Goal: Task Accomplishment & Management: Complete application form

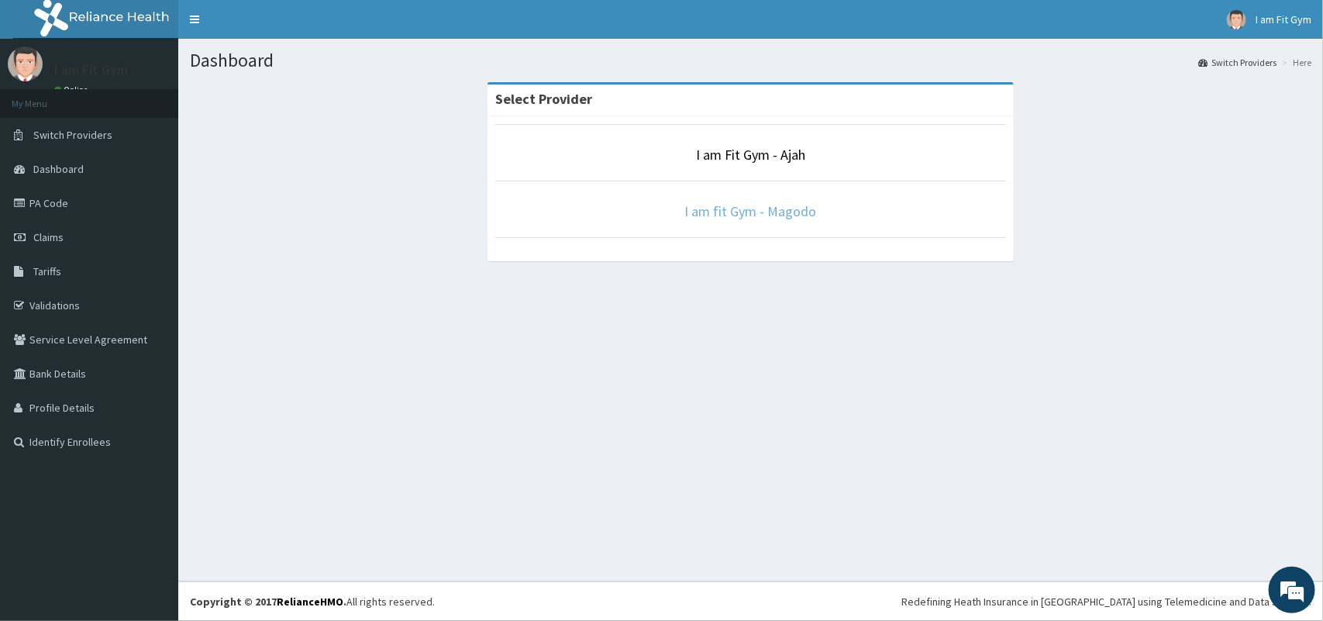
click at [791, 219] on link "I am fit Gym - Magodo" at bounding box center [751, 211] width 132 height 18
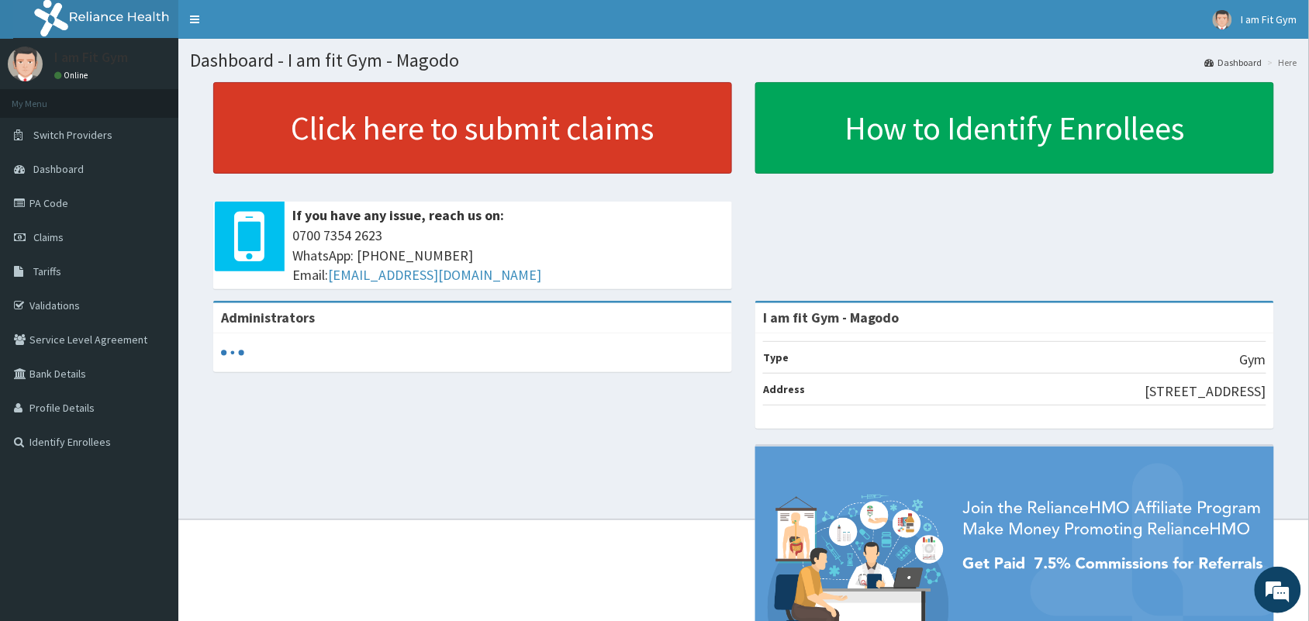
click at [353, 120] on link "Click here to submit claims" at bounding box center [472, 127] width 519 height 91
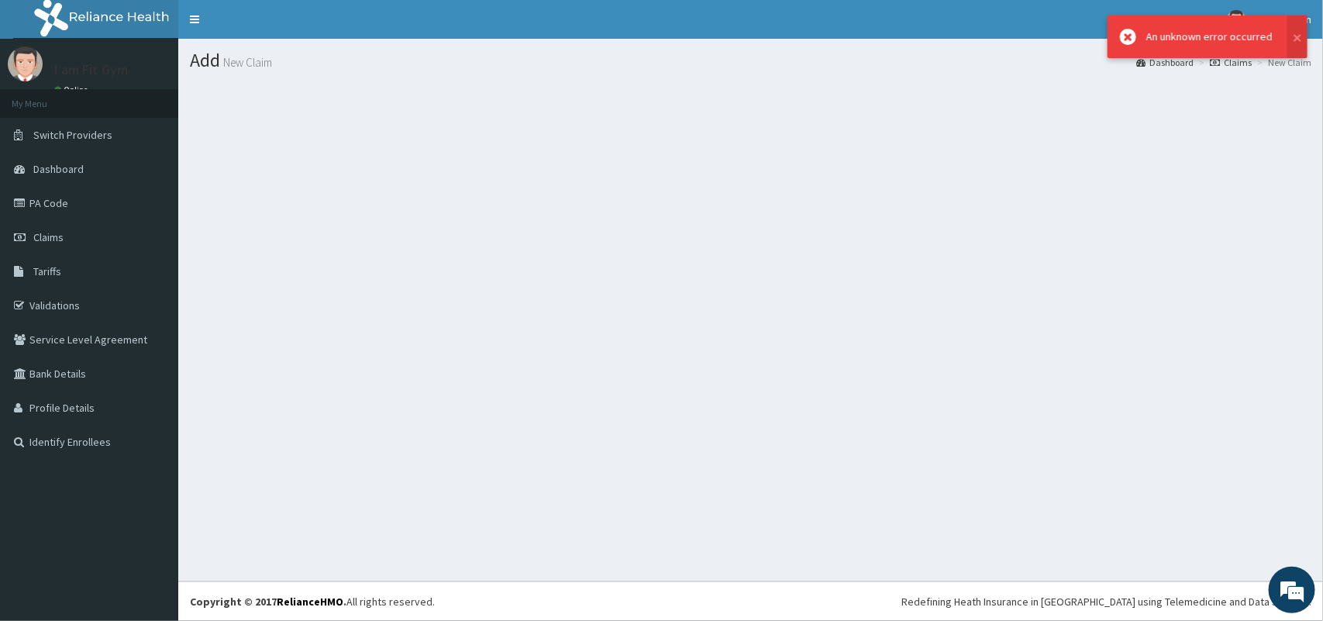
click at [416, 326] on div "Add New Claim Dashboard Claims New Claim" at bounding box center [750, 310] width 1145 height 543
click at [89, 240] on link "Claims" at bounding box center [89, 237] width 178 height 34
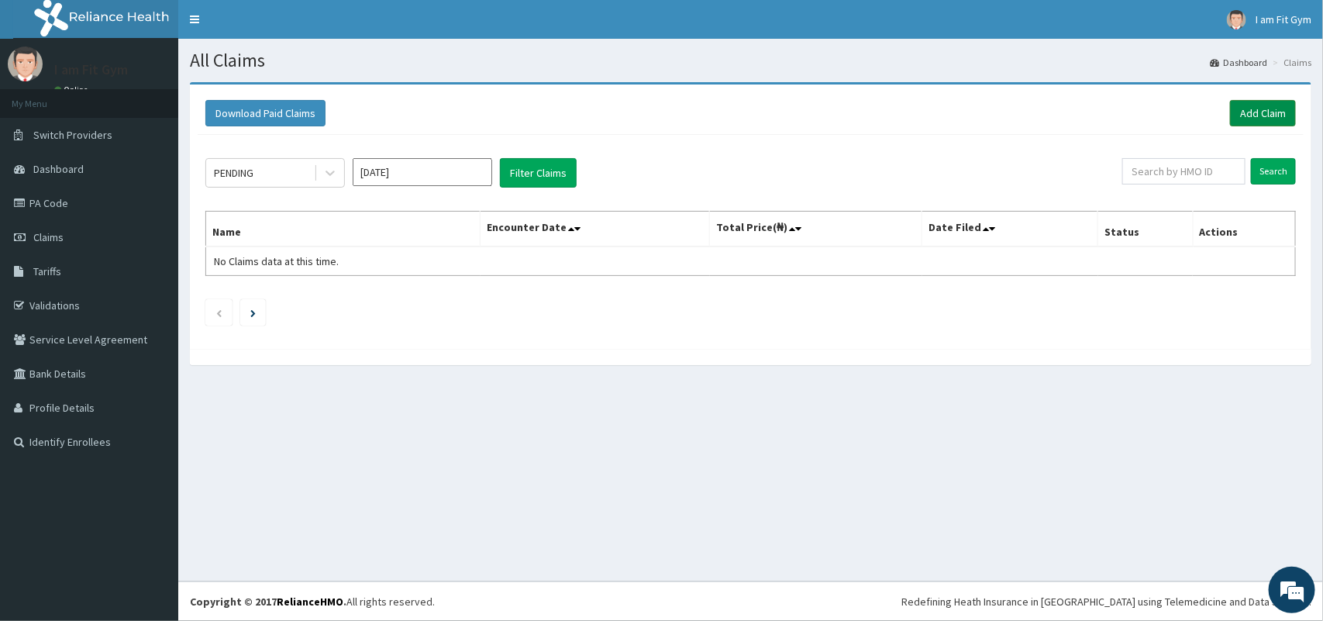
click at [1274, 115] on link "Add Claim" at bounding box center [1263, 113] width 66 height 26
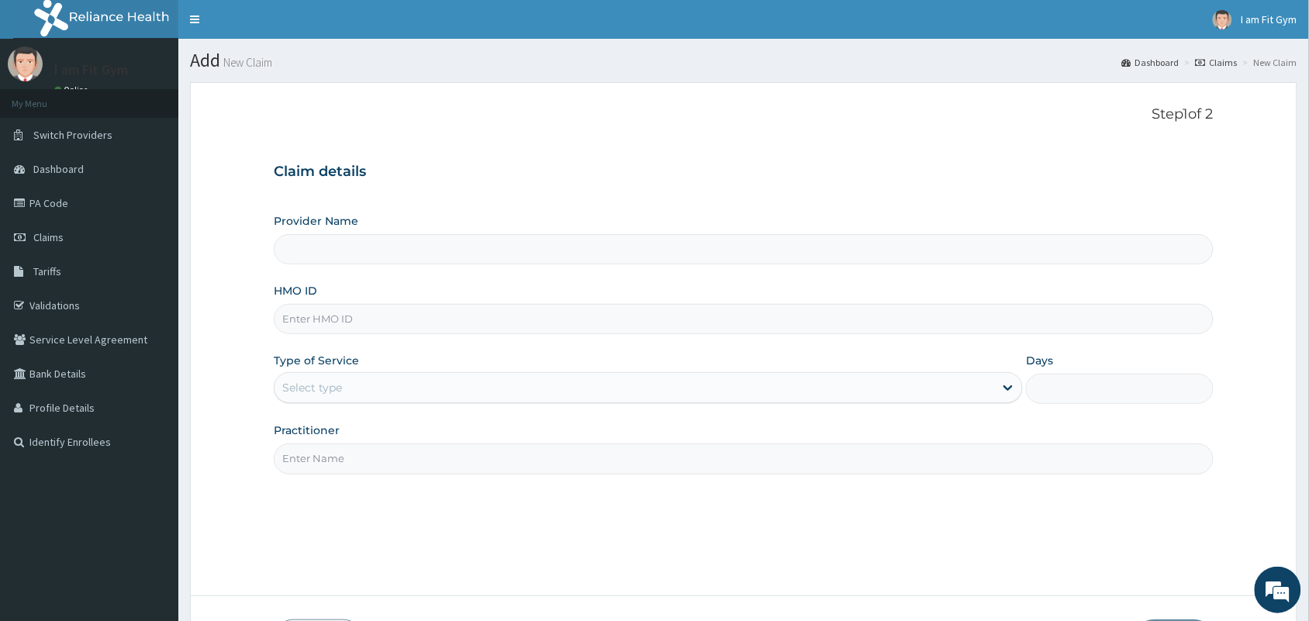
type input "I am fit Gym - Magodo"
type input "1"
click at [371, 319] on input "HMO ID" at bounding box center [744, 319] width 940 height 30
type input "KSB/11300/A"
click at [516, 452] on input "Practitioner" at bounding box center [744, 458] width 940 height 30
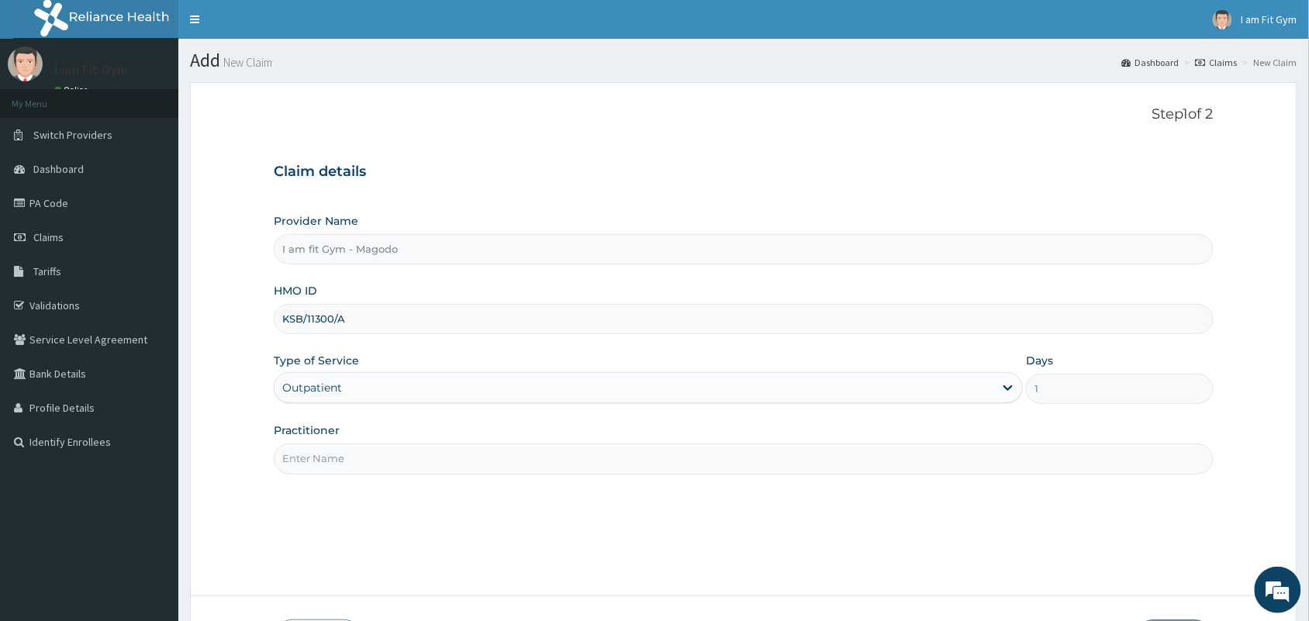
type input "RAZZIE"
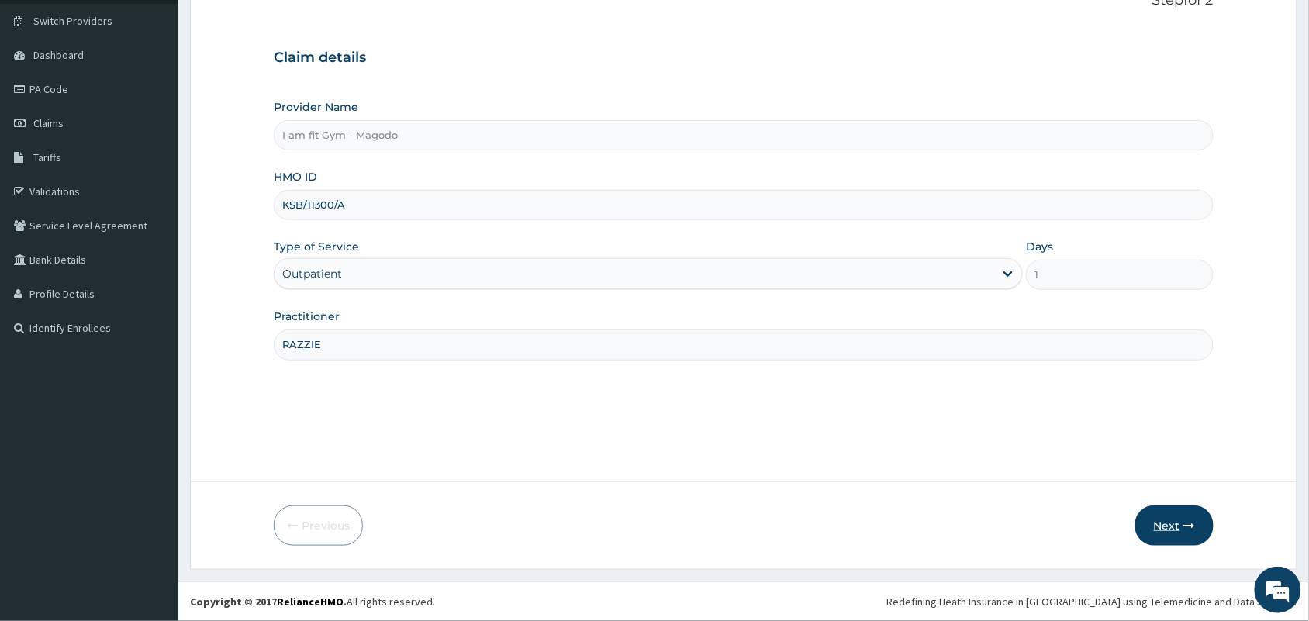
click at [1177, 524] on button "Next" at bounding box center [1174, 526] width 78 height 40
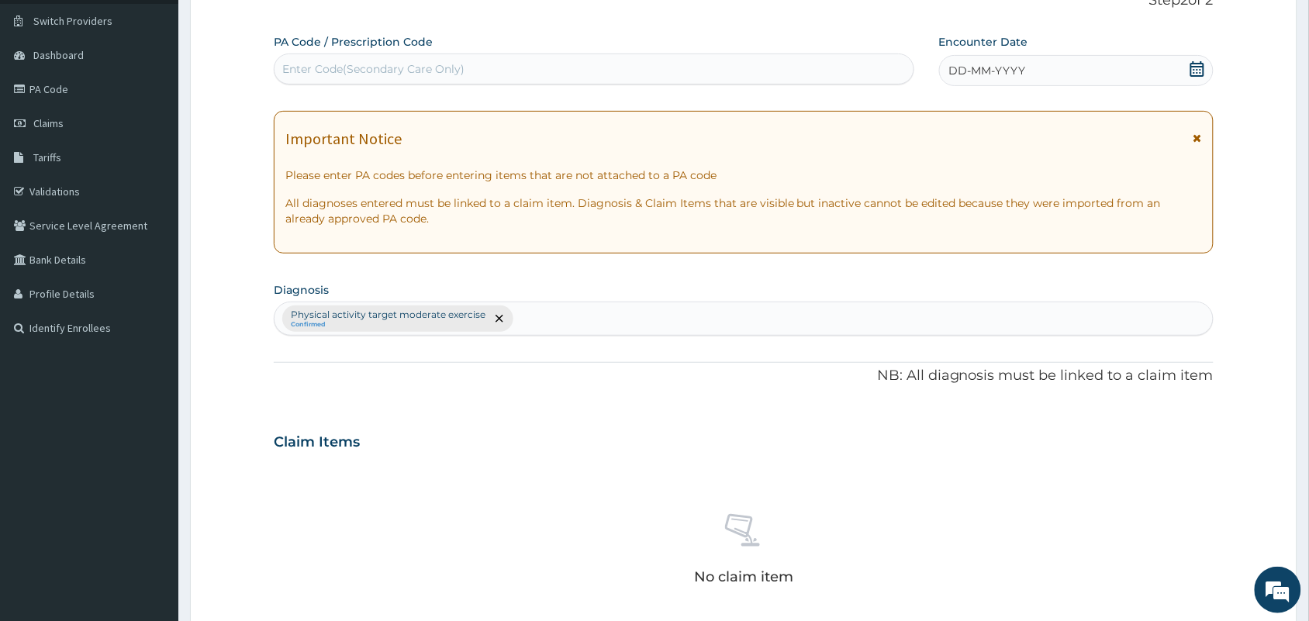
click at [1200, 68] on icon at bounding box center [1197, 69] width 14 height 16
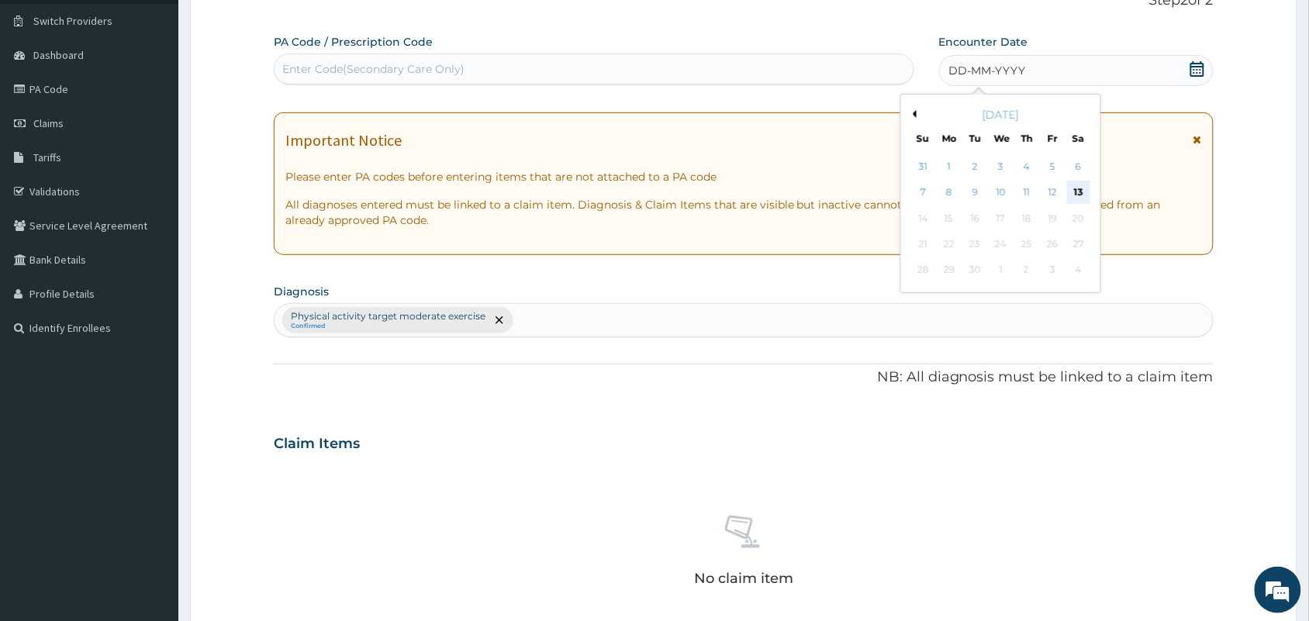
click at [1076, 187] on div "13" at bounding box center [1078, 192] width 23 height 23
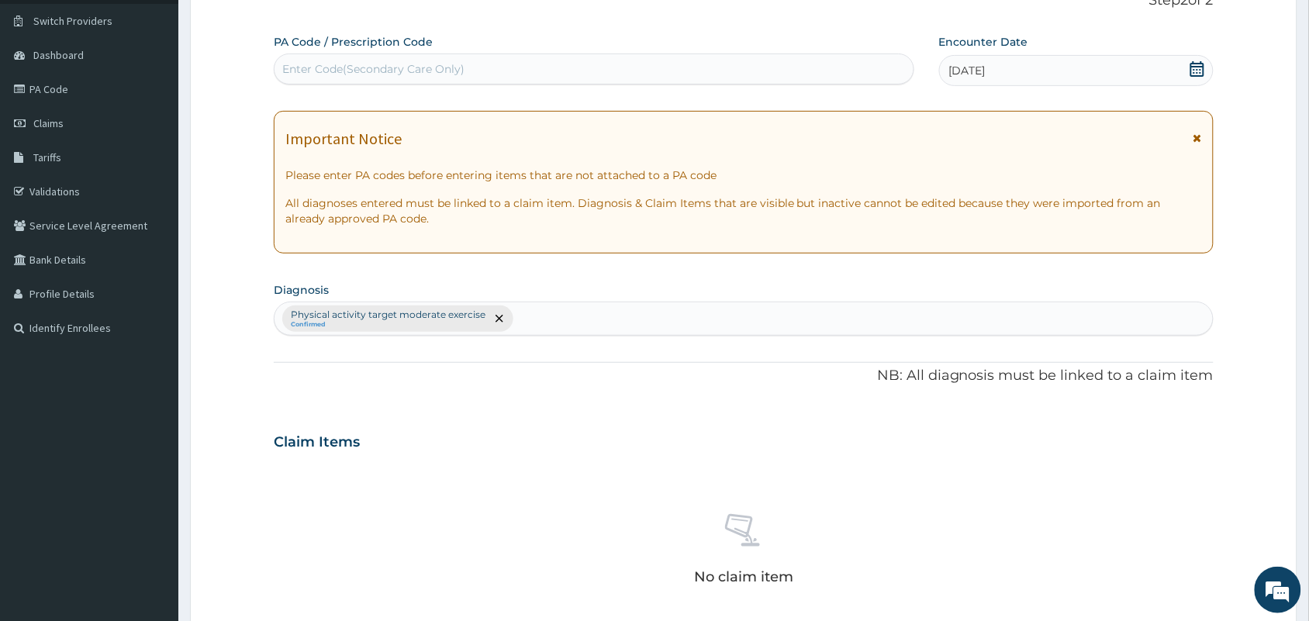
click at [654, 82] on div "Enter Code(Secondary Care Only)" at bounding box center [594, 68] width 640 height 31
click at [690, 75] on div "Enter Code(Secondary Care Only)" at bounding box center [593, 69] width 639 height 25
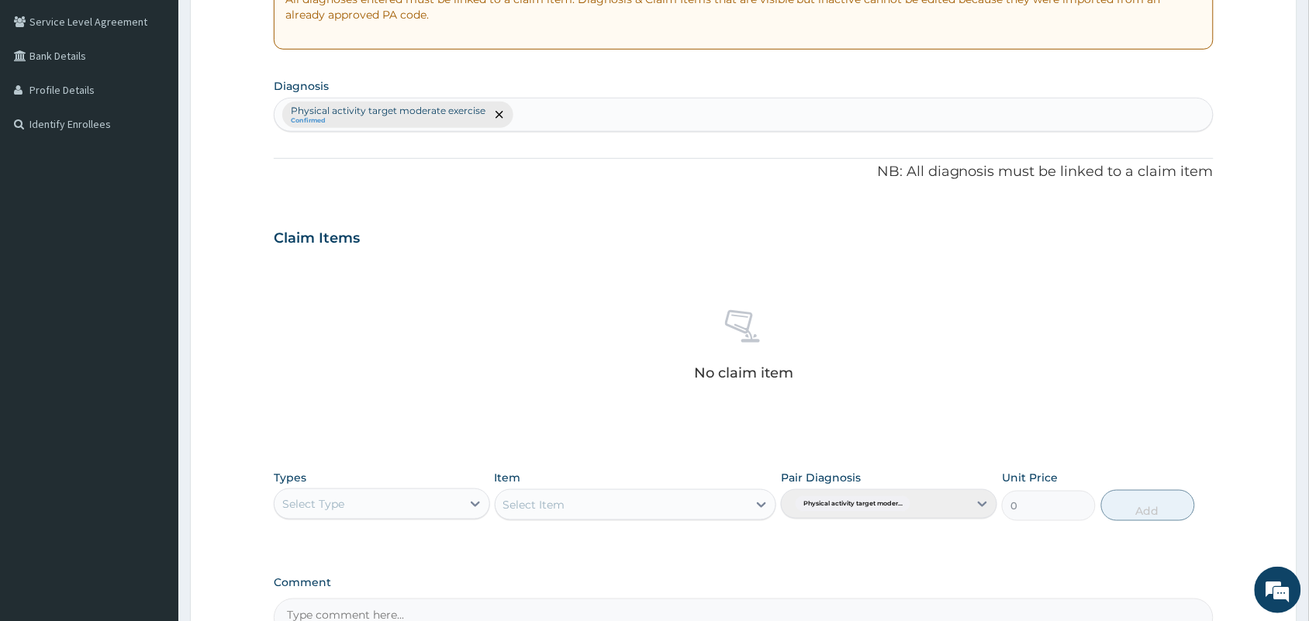
scroll to position [456, 0]
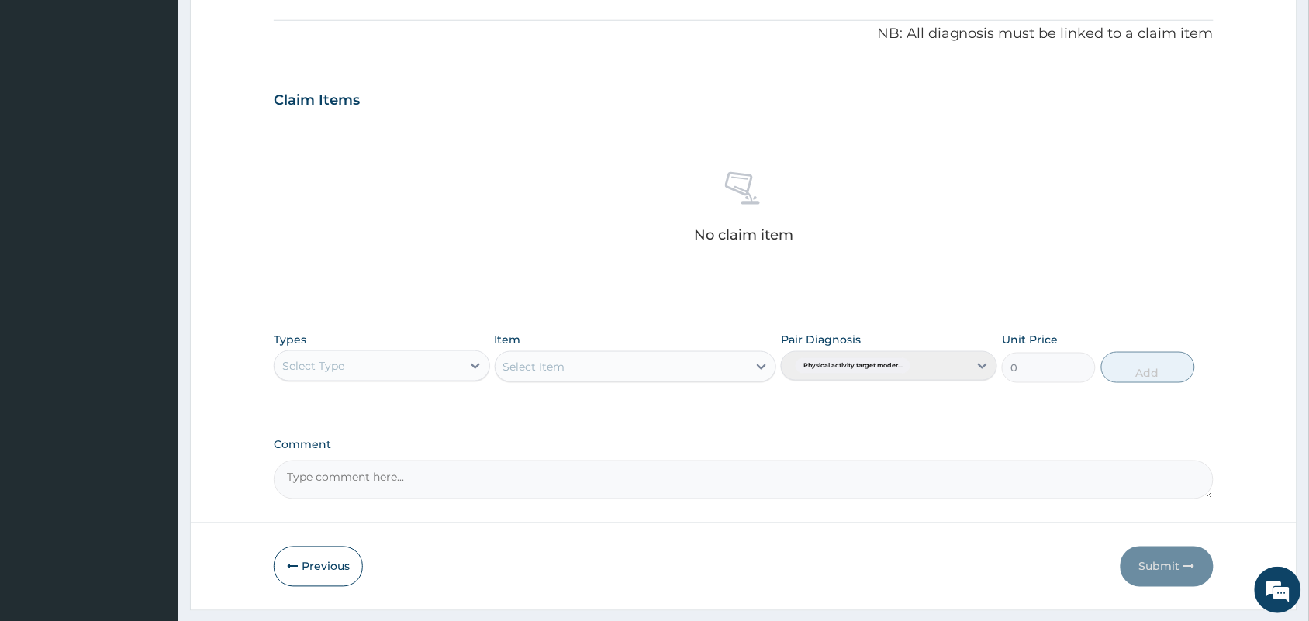
type input "PA/EEFB8A"
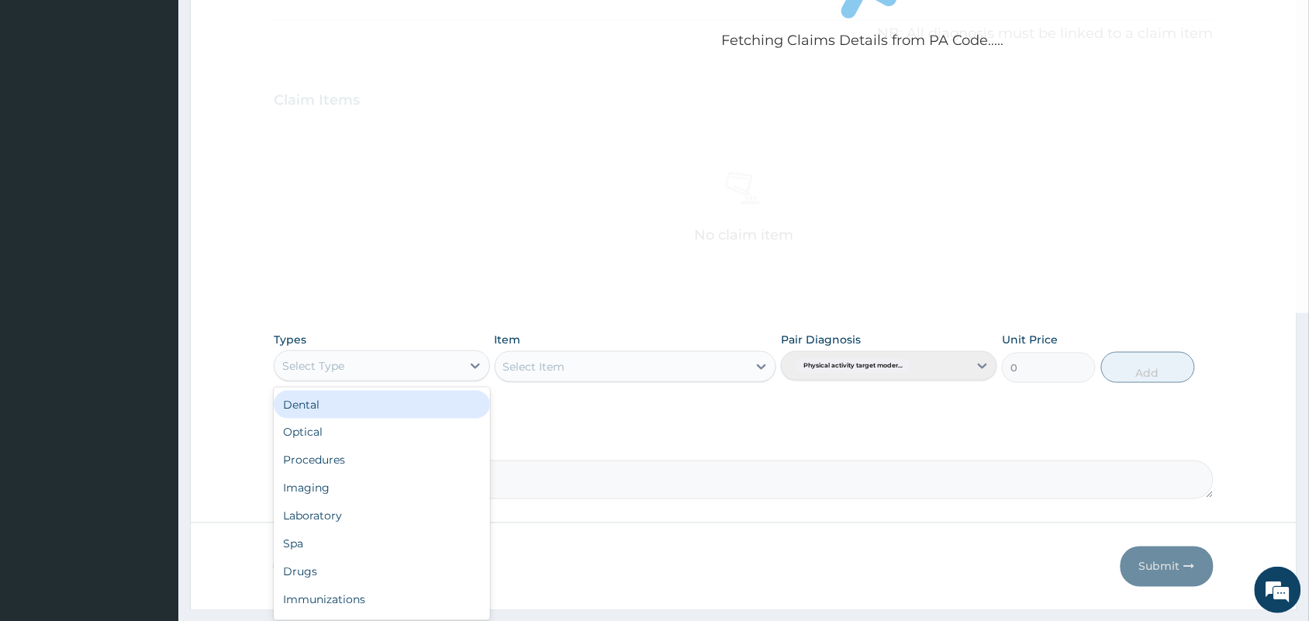
click at [349, 362] on div "Select Type" at bounding box center [367, 366] width 187 height 25
type input "gym"
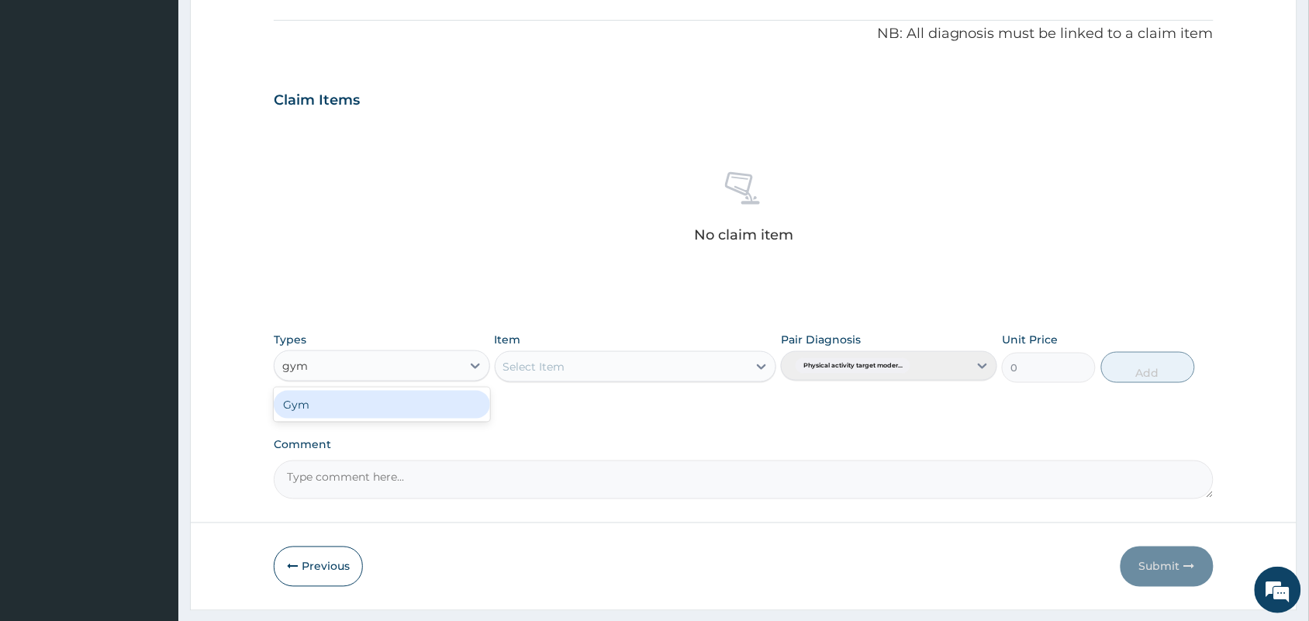
click at [408, 397] on div "Gym" at bounding box center [382, 405] width 216 height 28
click at [609, 359] on div "Select Item" at bounding box center [636, 366] width 282 height 31
click at [622, 374] on div "Select Item" at bounding box center [636, 366] width 282 height 31
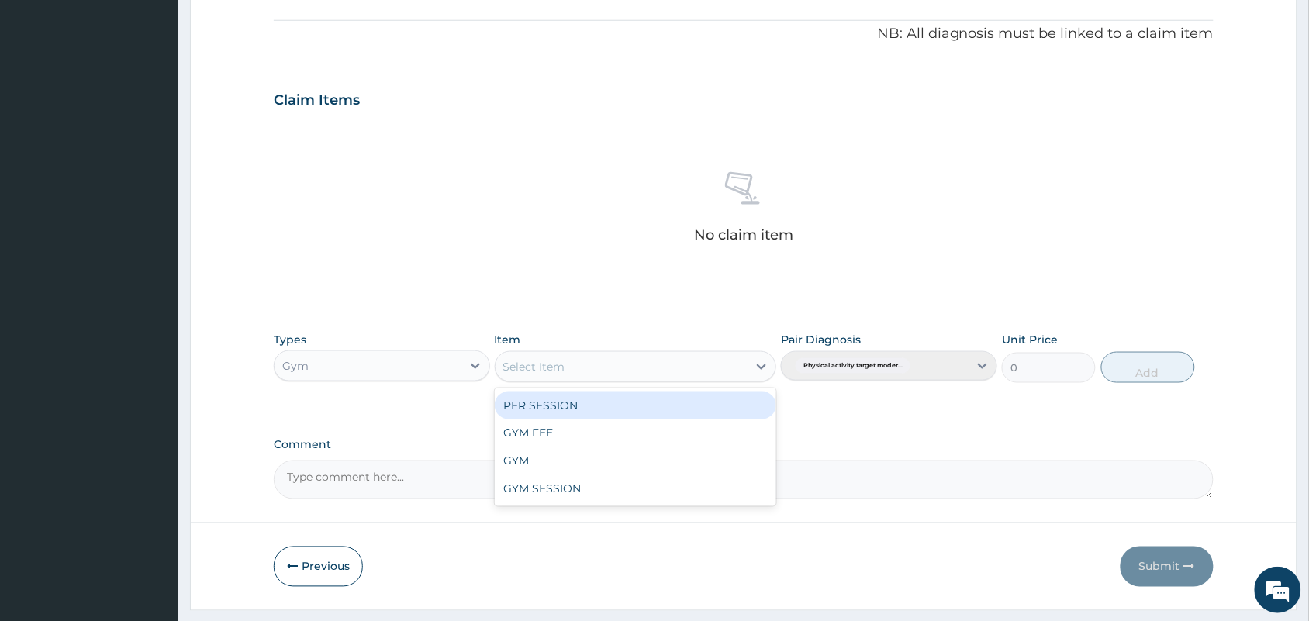
click at [599, 361] on div "Select Item" at bounding box center [621, 366] width 253 height 25
click at [629, 402] on div "PER SESSION" at bounding box center [636, 406] width 282 height 28
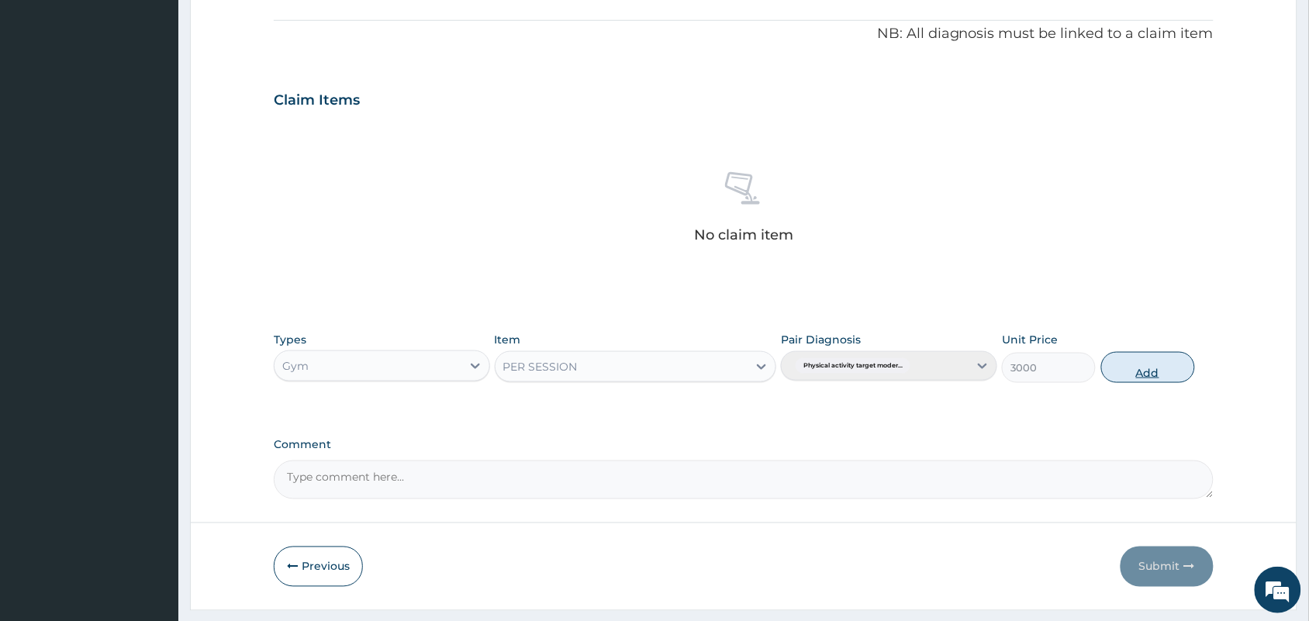
click at [1159, 373] on button "Add" at bounding box center [1148, 367] width 94 height 31
type input "0"
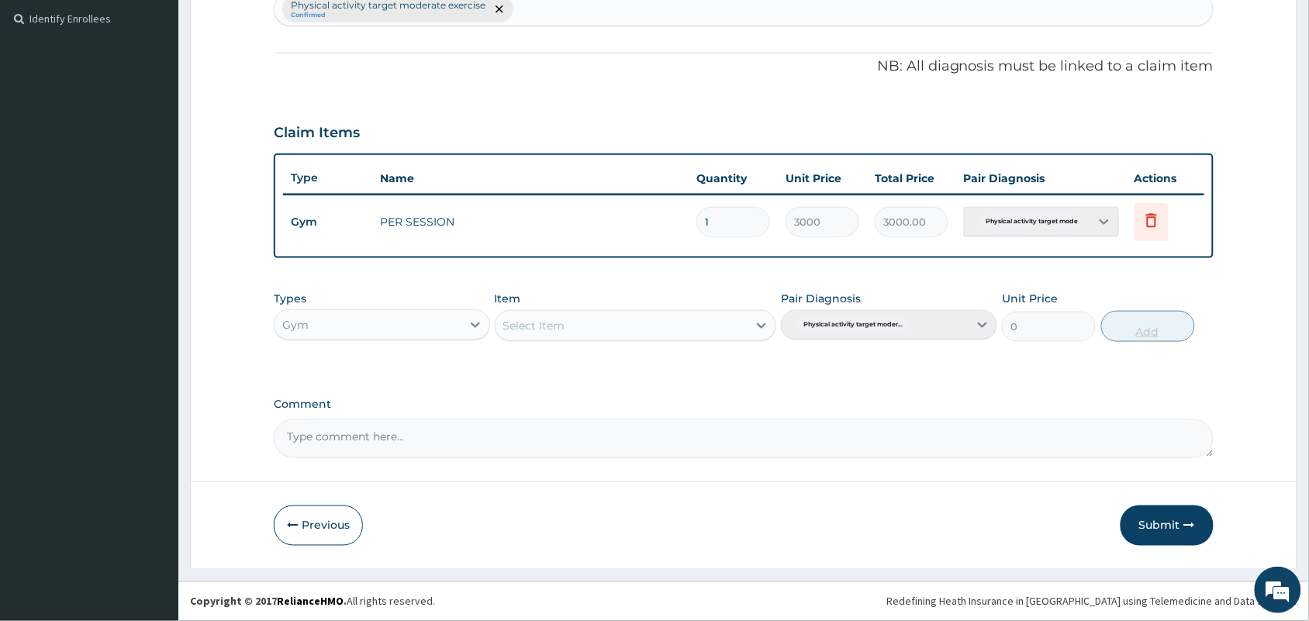
scroll to position [423, 0]
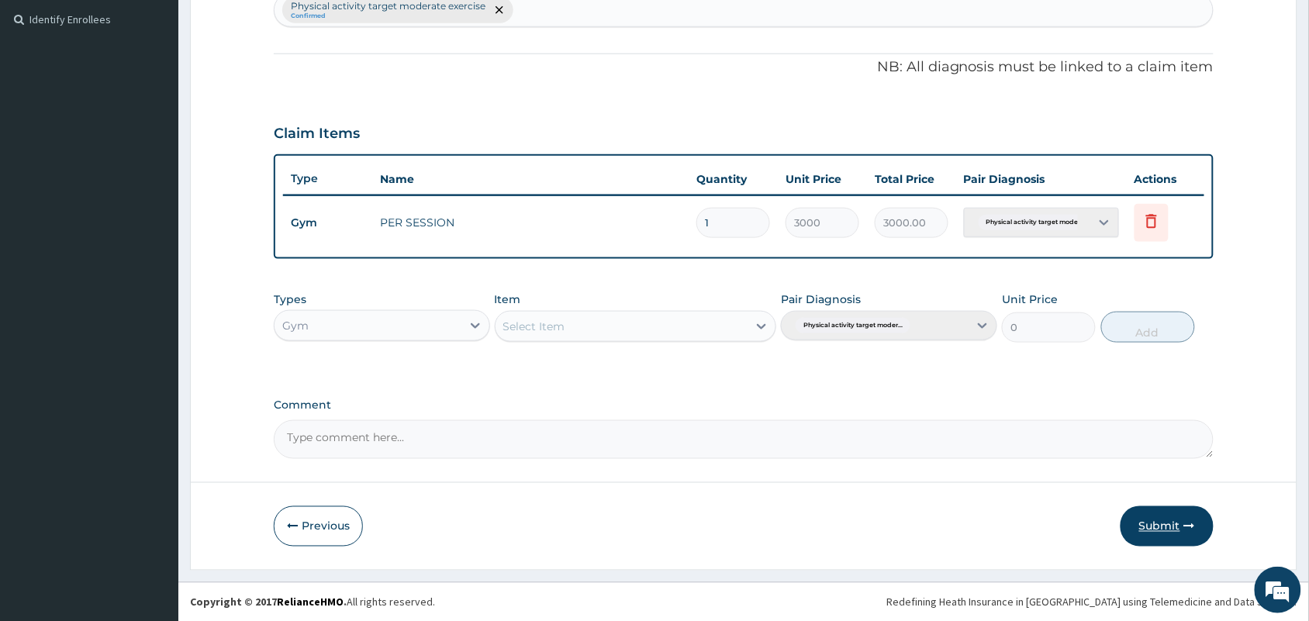
click at [1196, 529] on button "Submit" at bounding box center [1166, 526] width 93 height 40
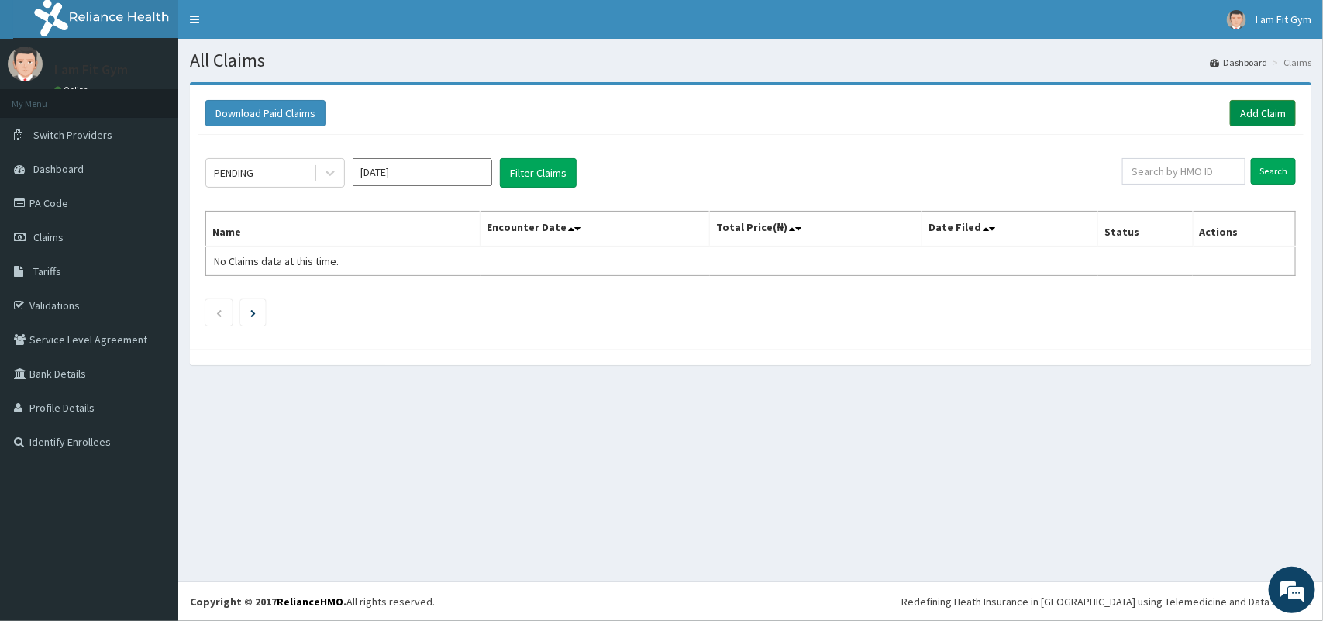
click at [1243, 103] on link "Add Claim" at bounding box center [1263, 113] width 66 height 26
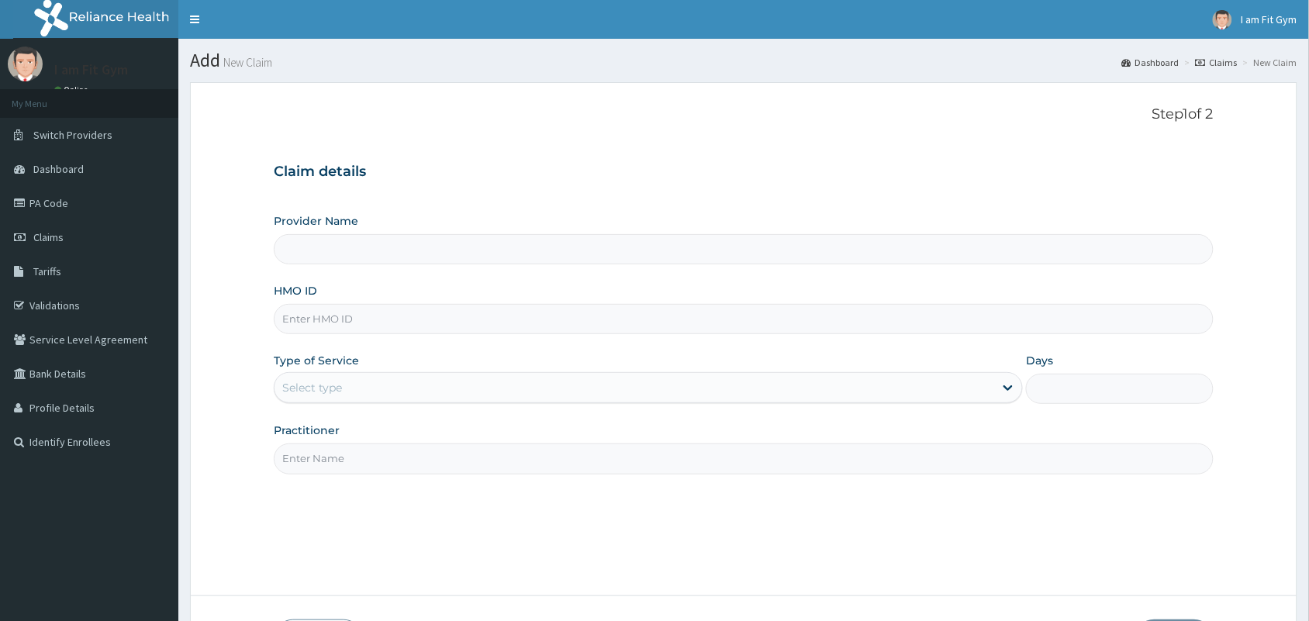
click at [408, 310] on input "HMO ID" at bounding box center [744, 319] width 940 height 30
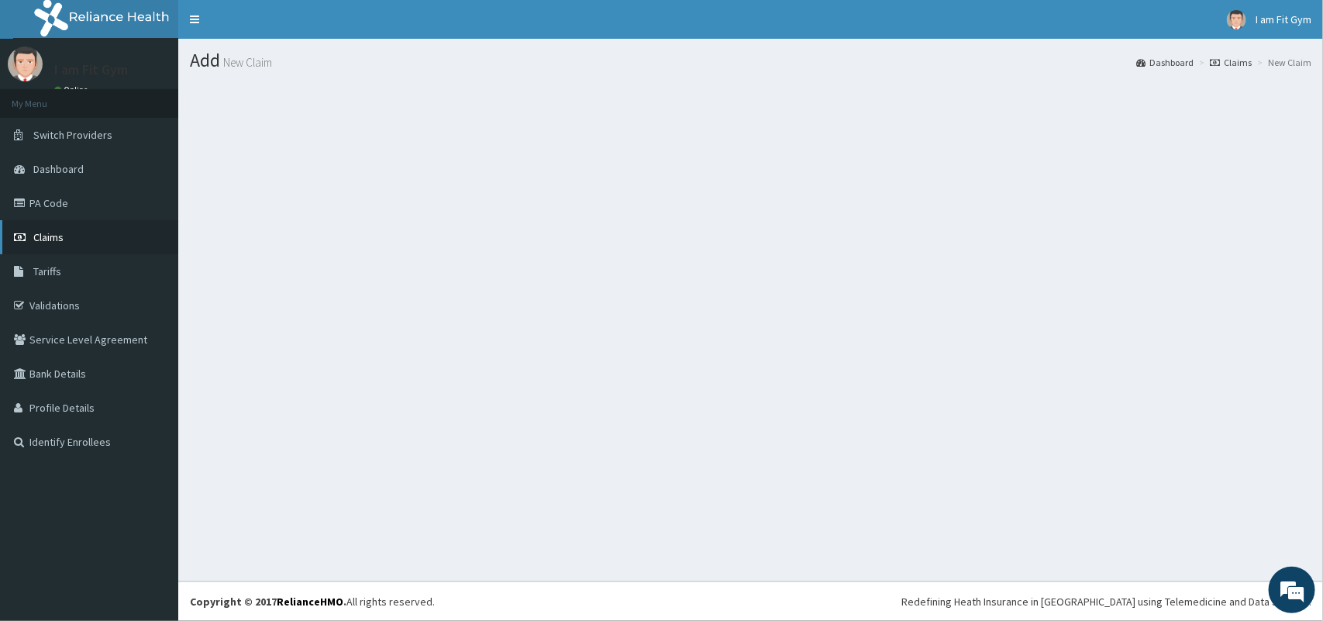
click at [71, 242] on link "Claims" at bounding box center [89, 237] width 178 height 34
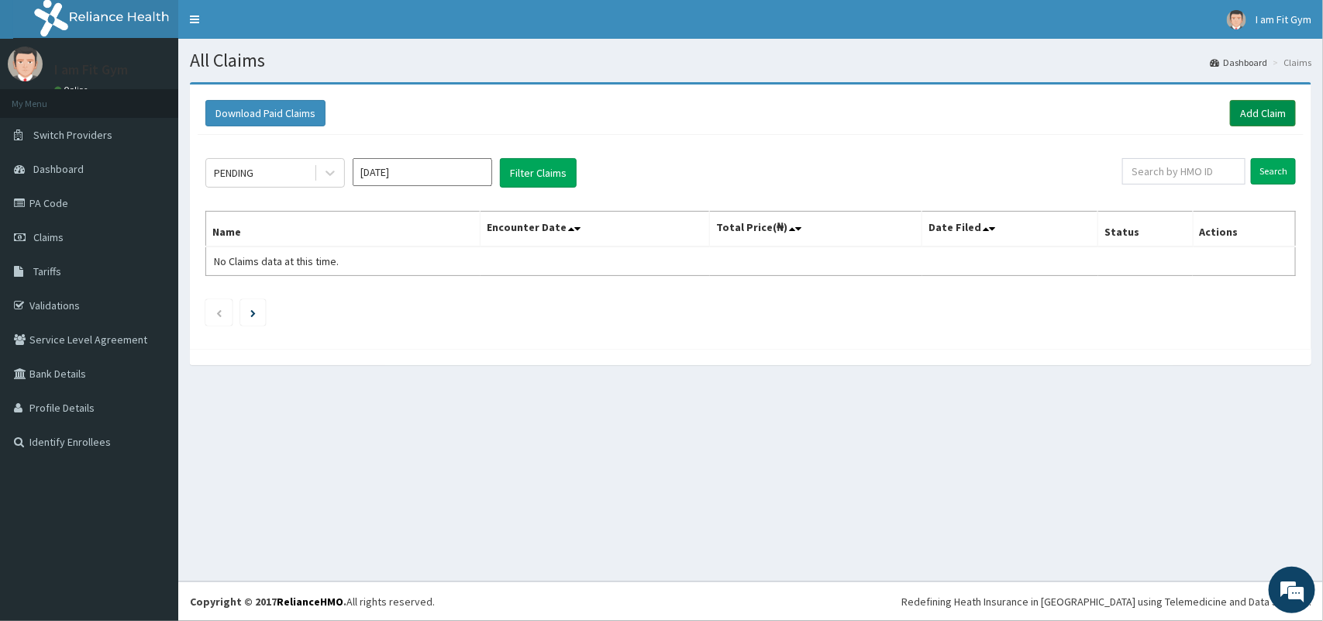
click at [1268, 115] on link "Add Claim" at bounding box center [1263, 113] width 66 height 26
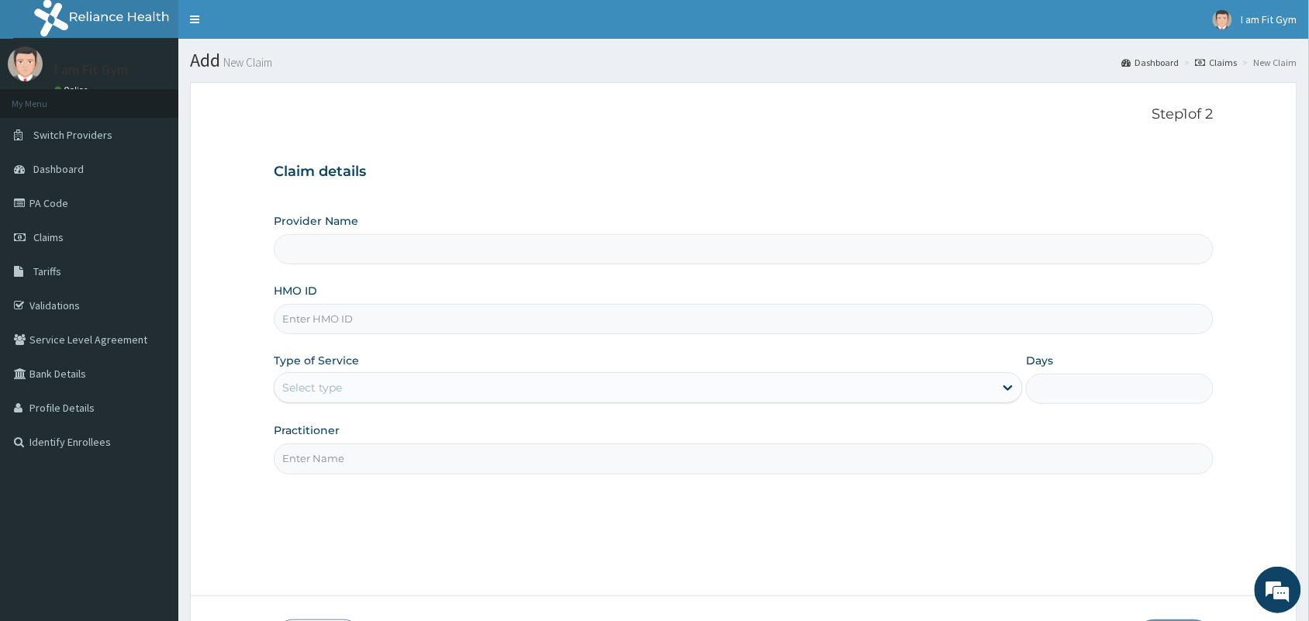
type input "I am fit Gym - Magodo"
type input "1"
click at [439, 316] on input "HMO ID" at bounding box center [744, 319] width 940 height 30
type input "snk/10004/a"
click at [421, 466] on input "Practitioner" at bounding box center [744, 458] width 940 height 30
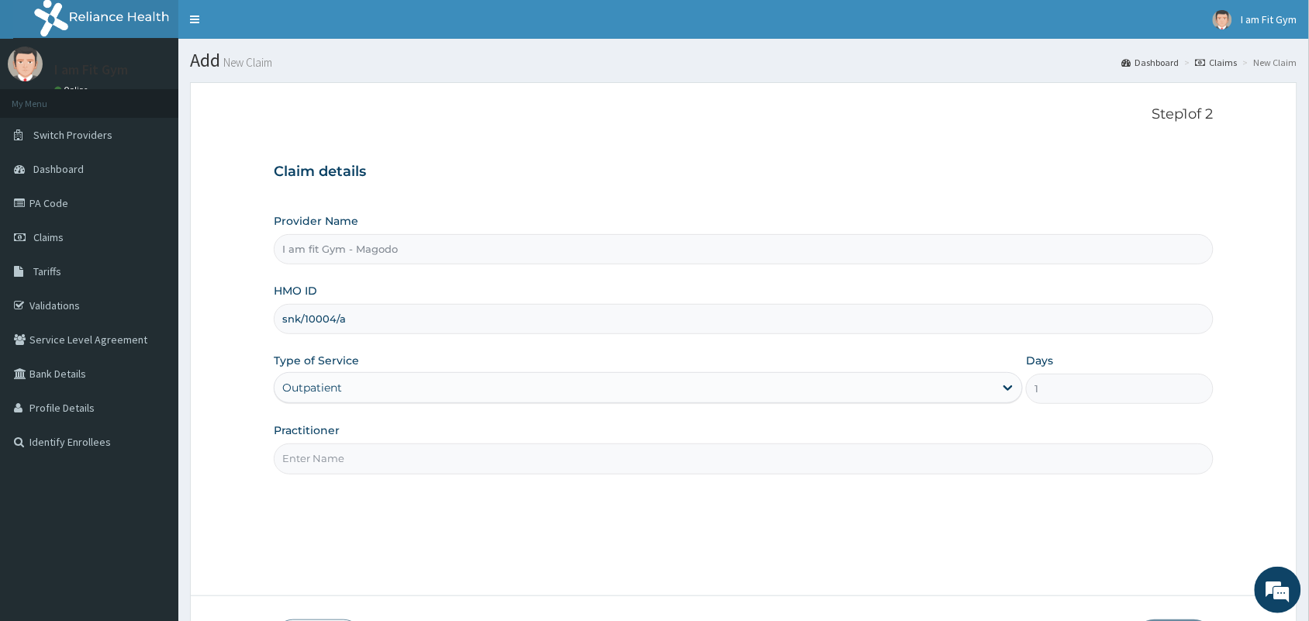
type input "RAZZIE"
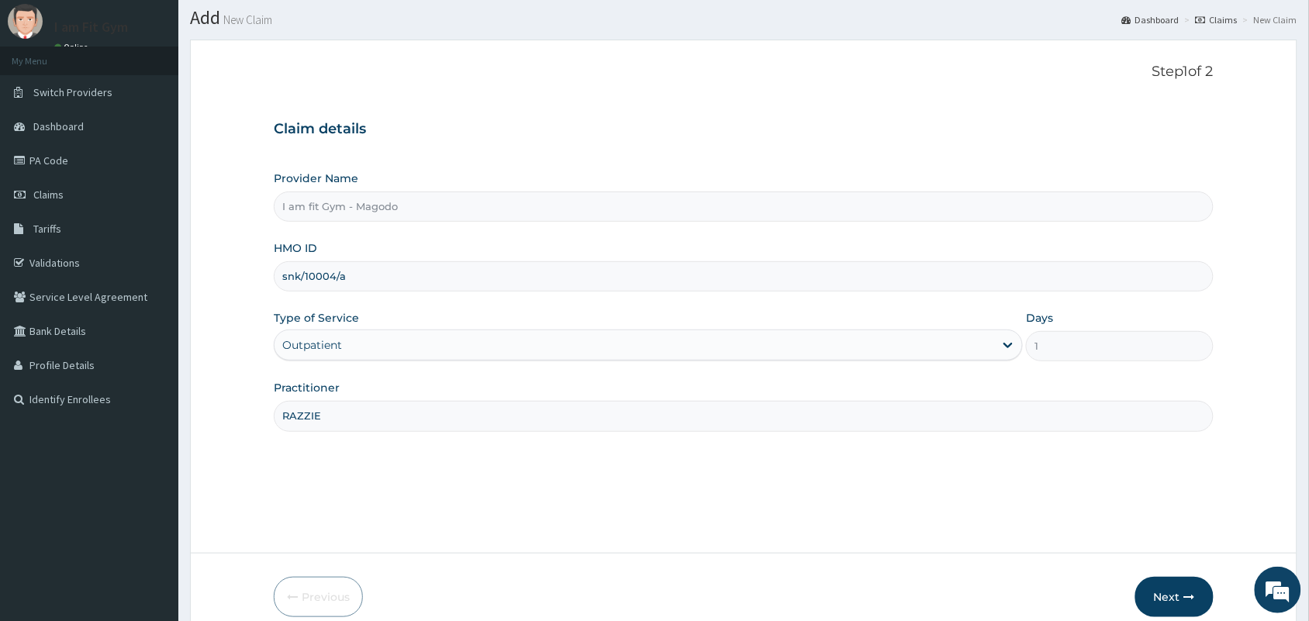
scroll to position [114, 0]
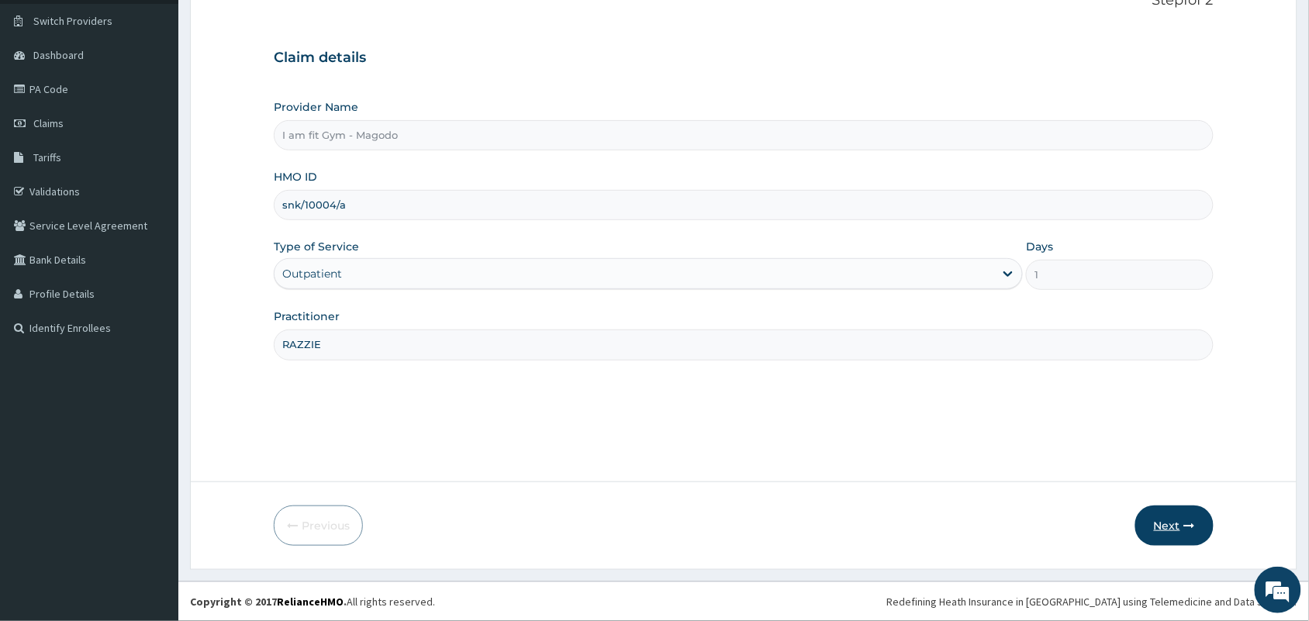
click at [1175, 512] on button "Next" at bounding box center [1174, 526] width 78 height 40
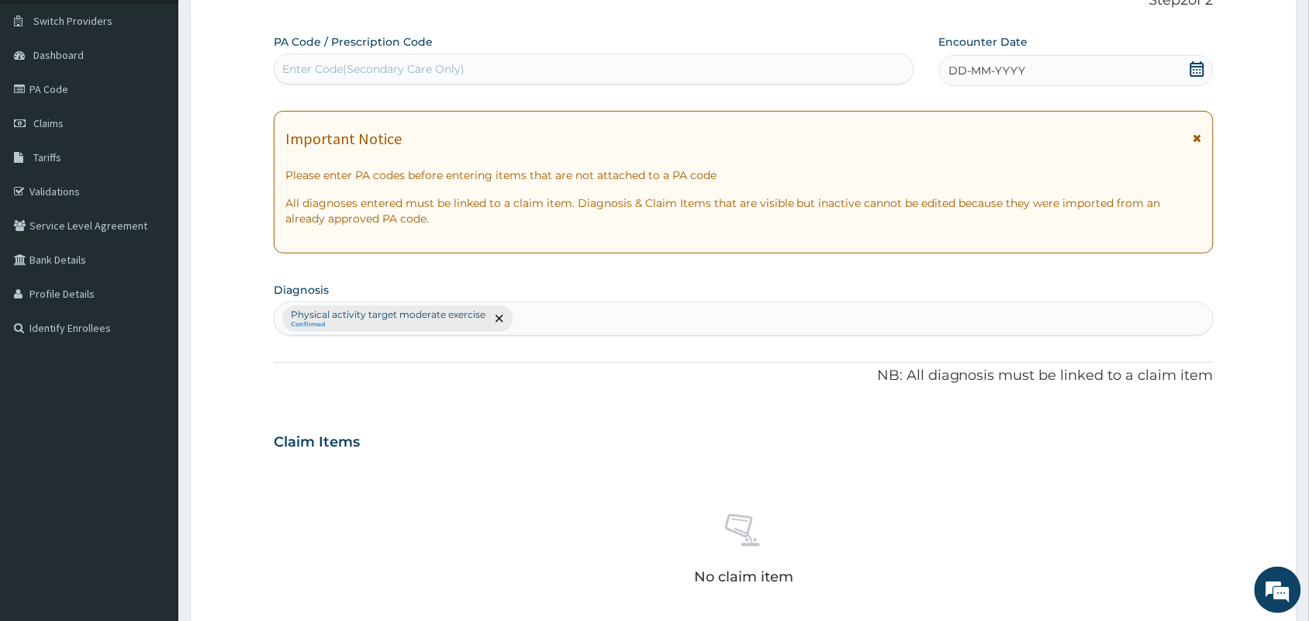
click at [1190, 67] on icon at bounding box center [1197, 69] width 16 height 16
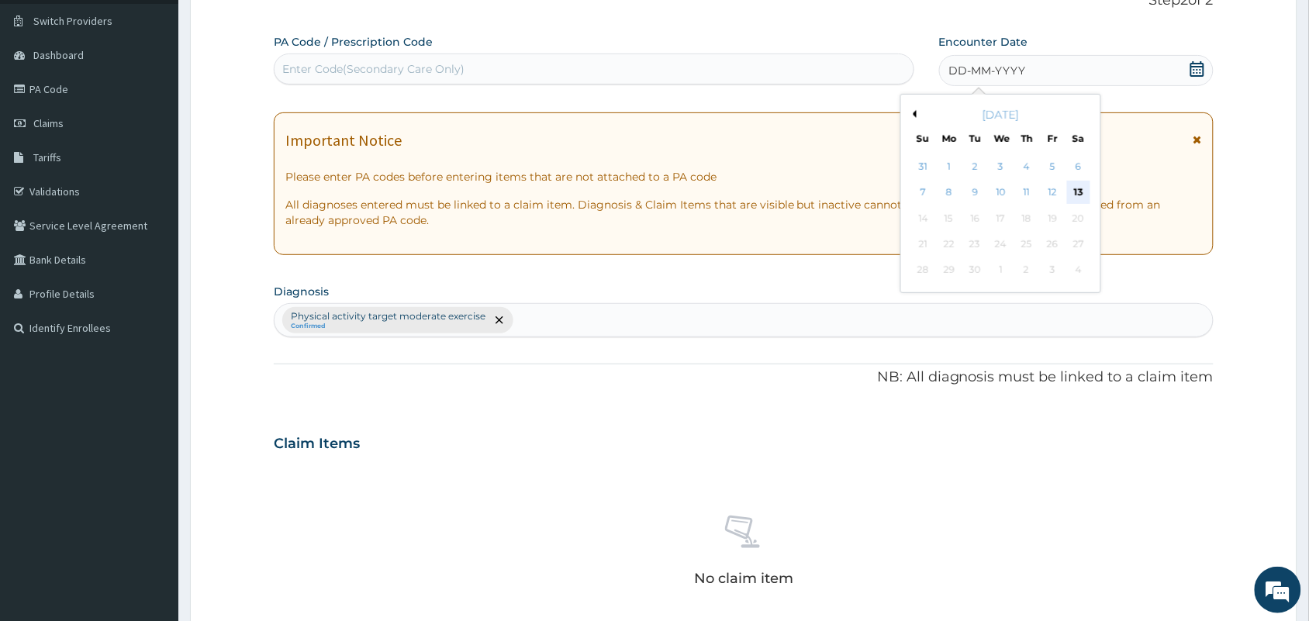
click at [1083, 194] on div "13" at bounding box center [1078, 192] width 23 height 23
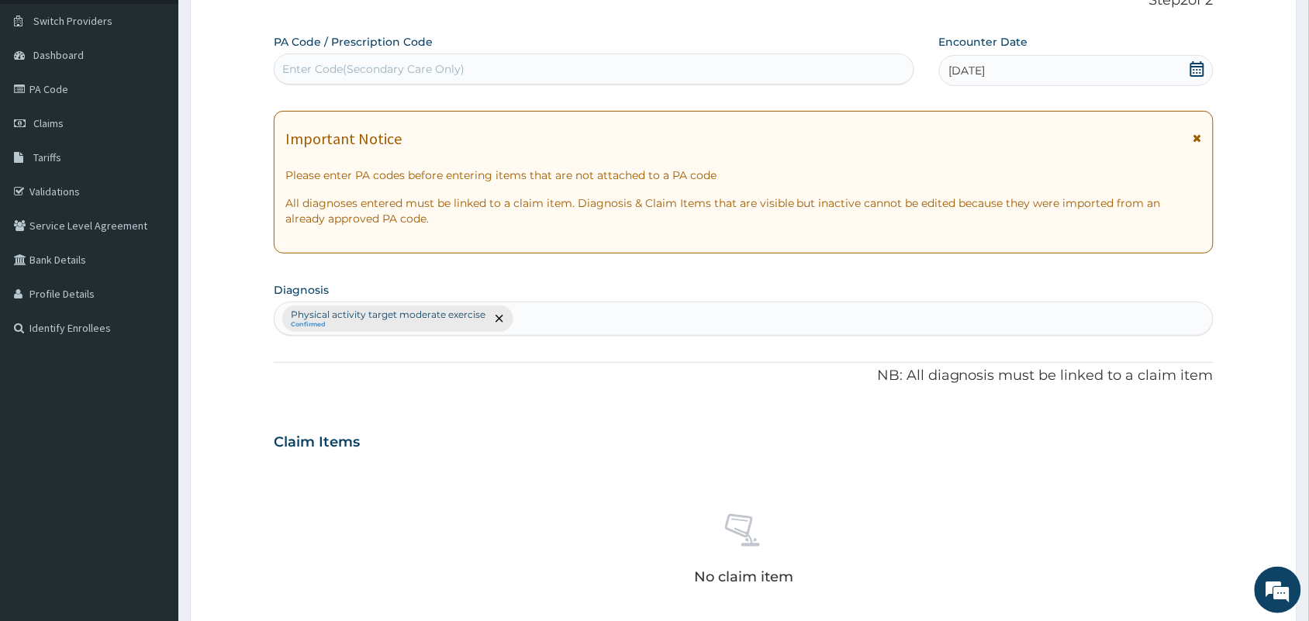
click at [731, 70] on div "Enter Code(Secondary Care Only)" at bounding box center [593, 69] width 639 height 25
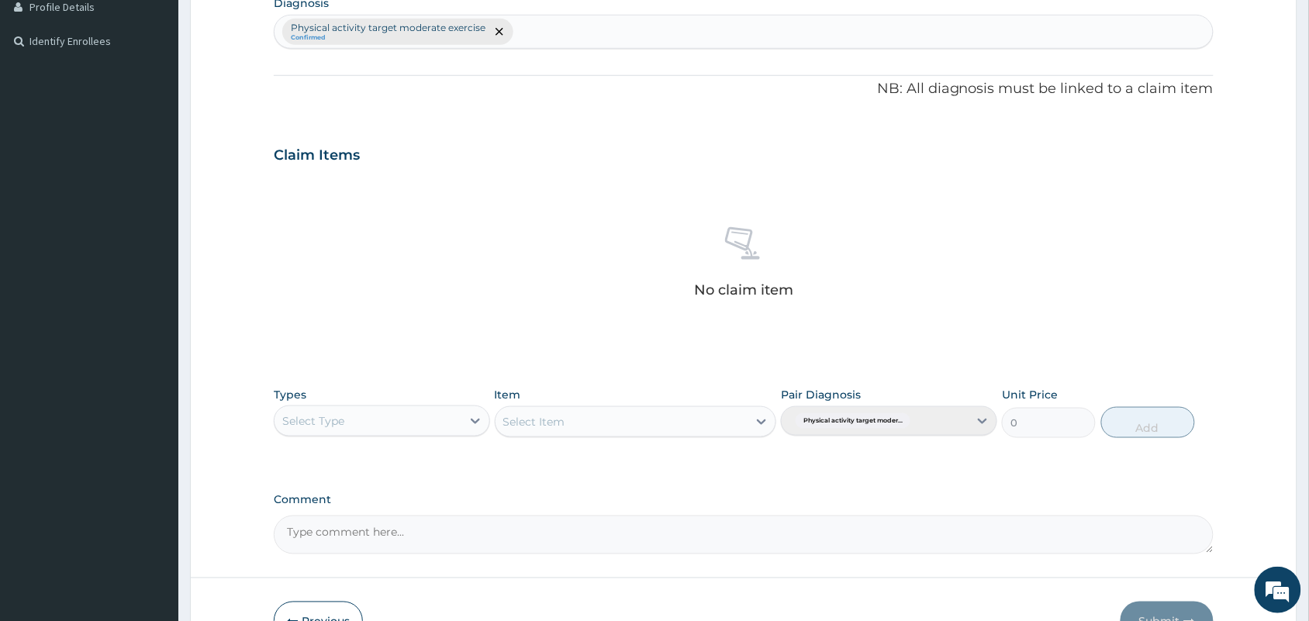
scroll to position [405, 0]
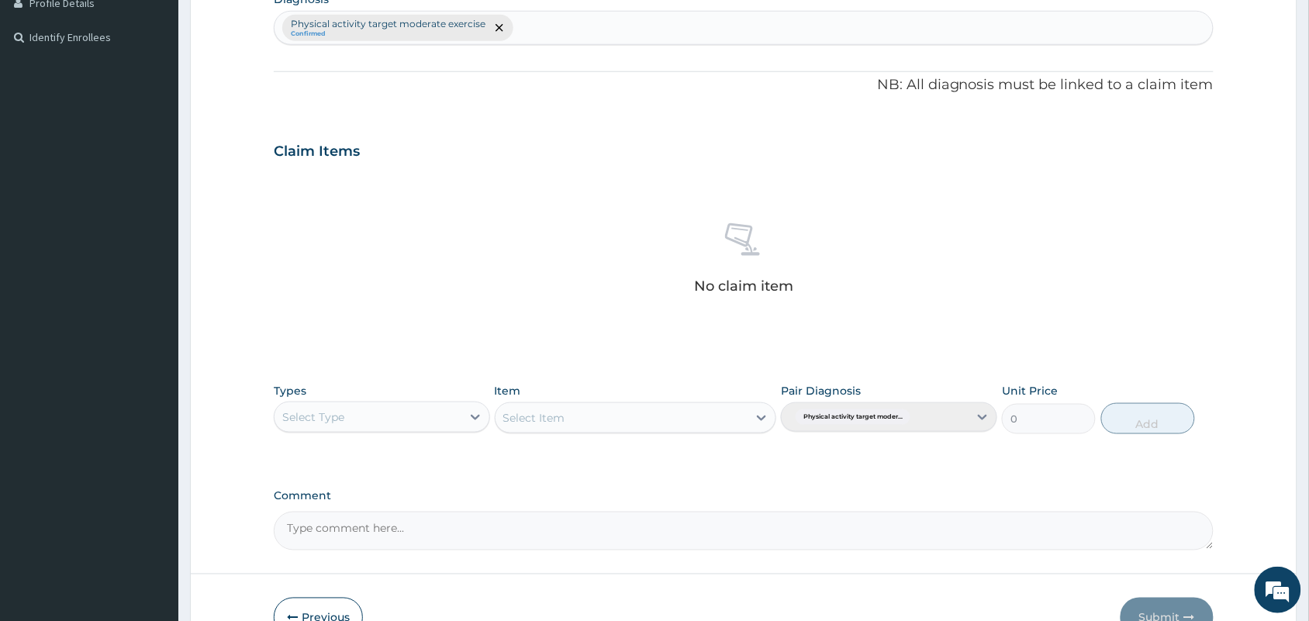
type input "PA/5D158D"
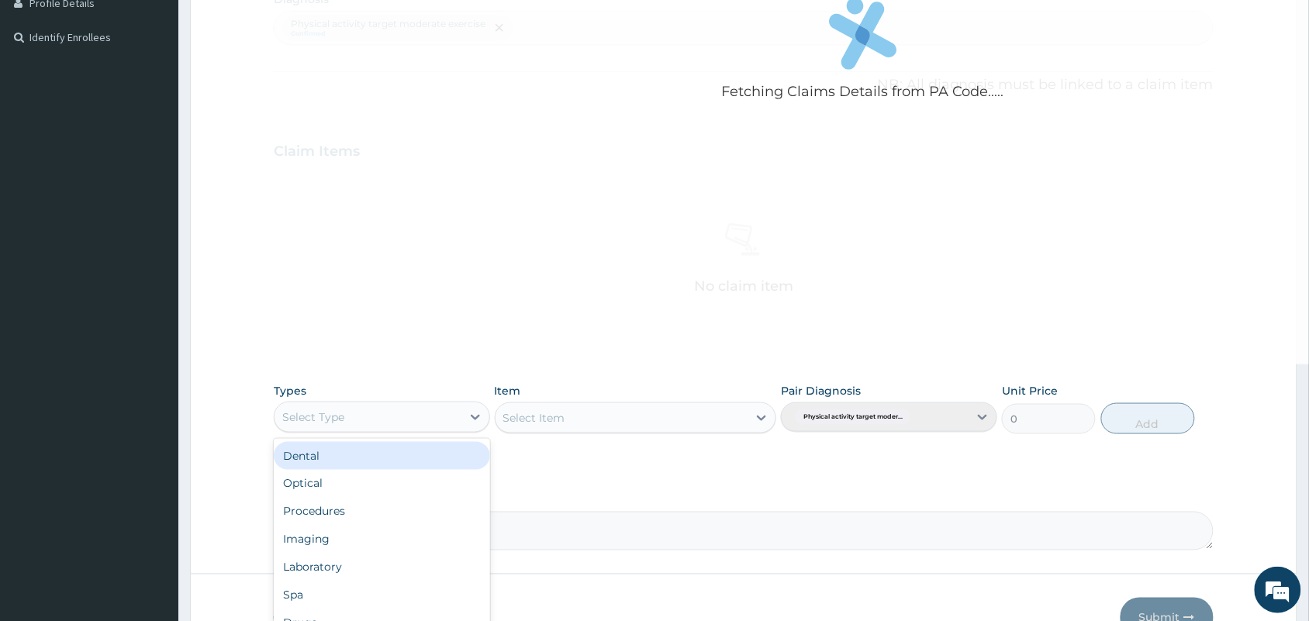
click at [431, 421] on div "Select Type" at bounding box center [367, 417] width 187 height 25
type input "gym"
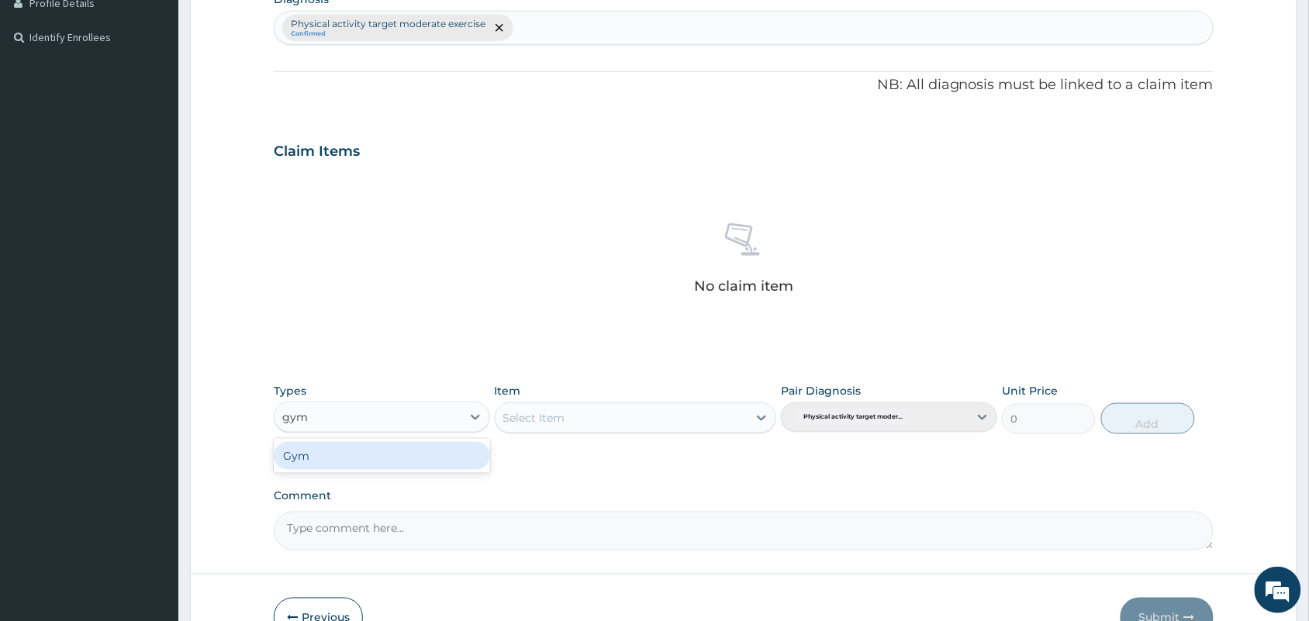
click at [392, 462] on div "Gym" at bounding box center [382, 456] width 216 height 28
click at [584, 419] on div "Select Item" at bounding box center [636, 417] width 282 height 31
click at [613, 417] on div "Select Item" at bounding box center [621, 417] width 253 height 25
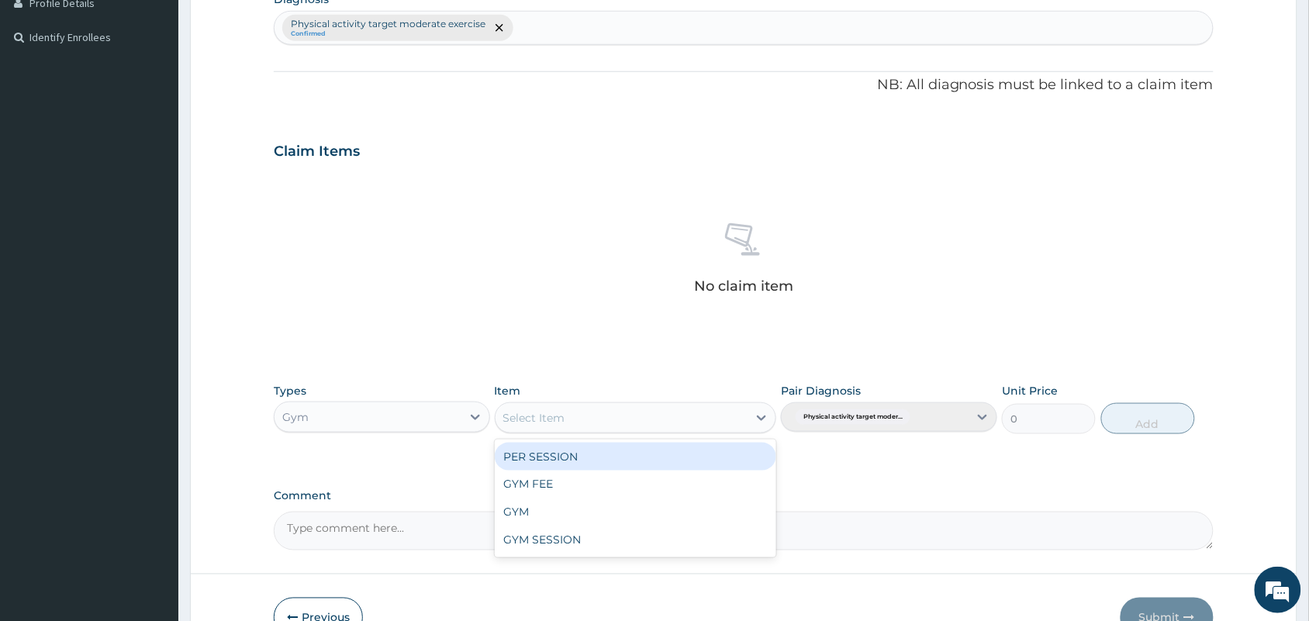
click at [609, 451] on div "PER SESSION" at bounding box center [636, 457] width 282 height 28
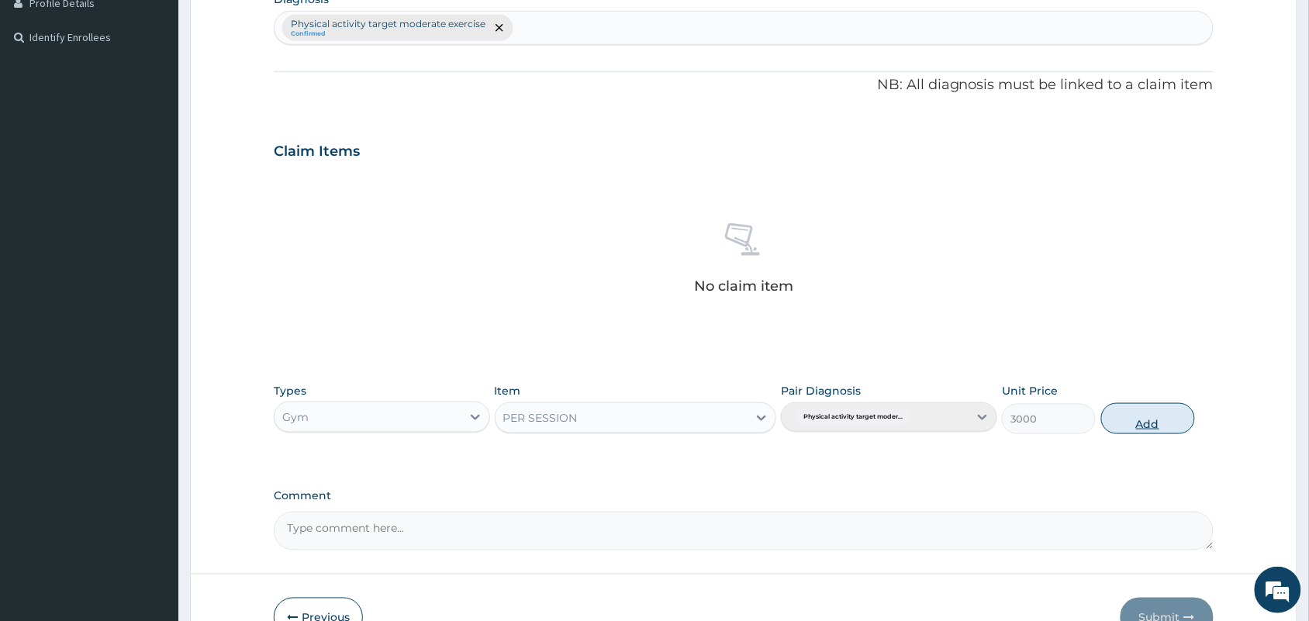
click at [1128, 426] on button "Add" at bounding box center [1148, 418] width 94 height 31
type input "0"
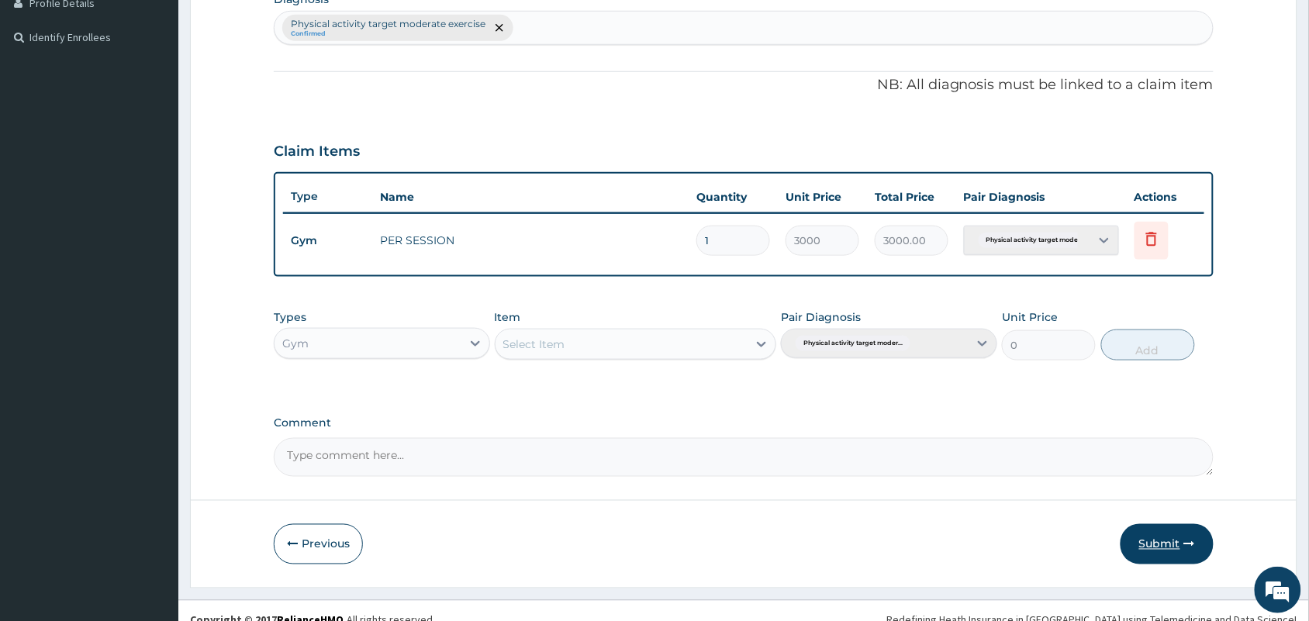
click at [1156, 547] on button "Submit" at bounding box center [1166, 544] width 93 height 40
